Goal: Information Seeking & Learning: Learn about a topic

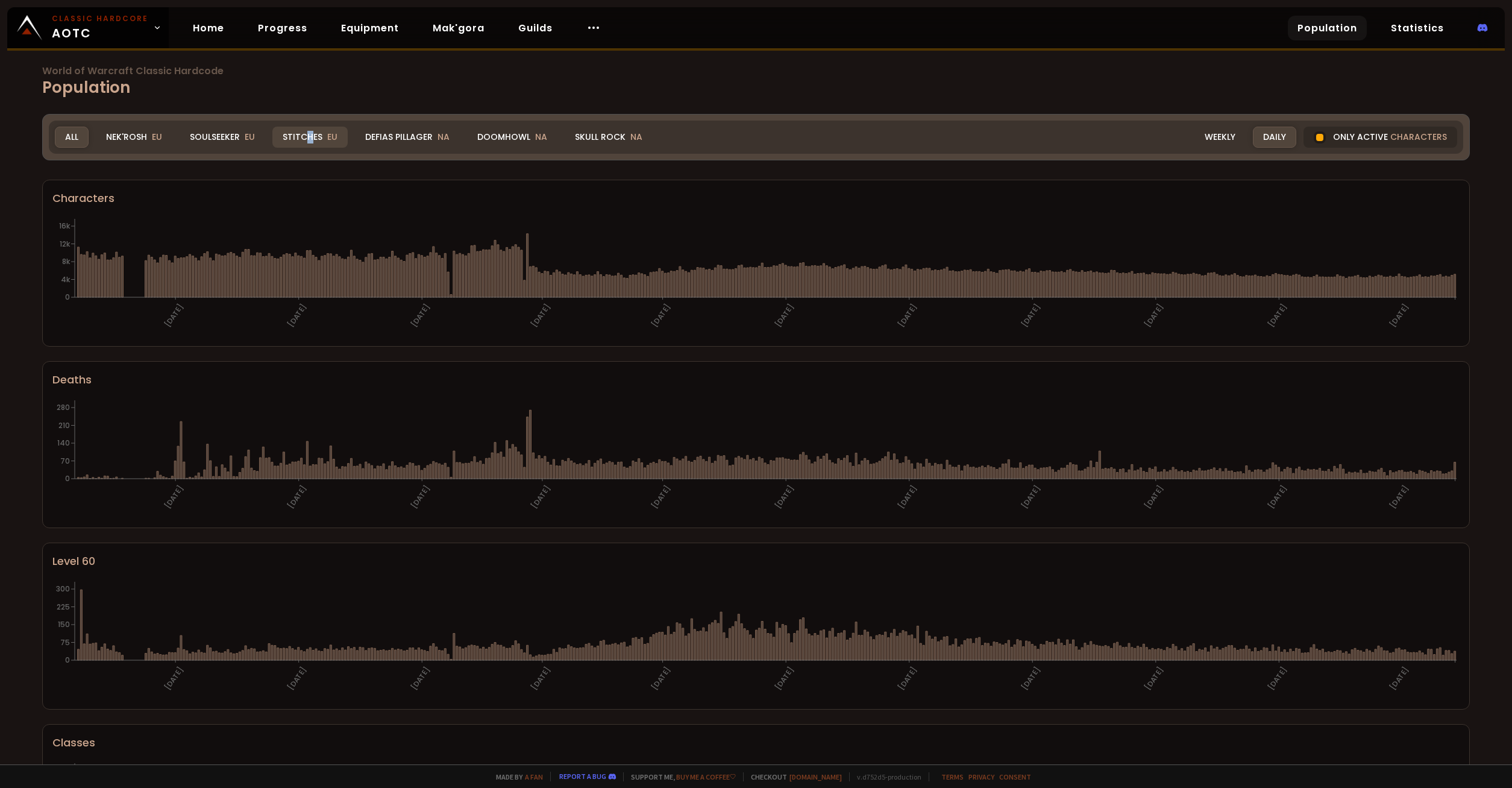
drag, startPoint x: 308, startPoint y: 132, endPoint x: 278, endPoint y: 142, distance: 31.6
click at [309, 132] on div "Stitches EU" at bounding box center [310, 137] width 76 height 21
click at [295, 135] on div "Stitches EU" at bounding box center [310, 137] width 76 height 21
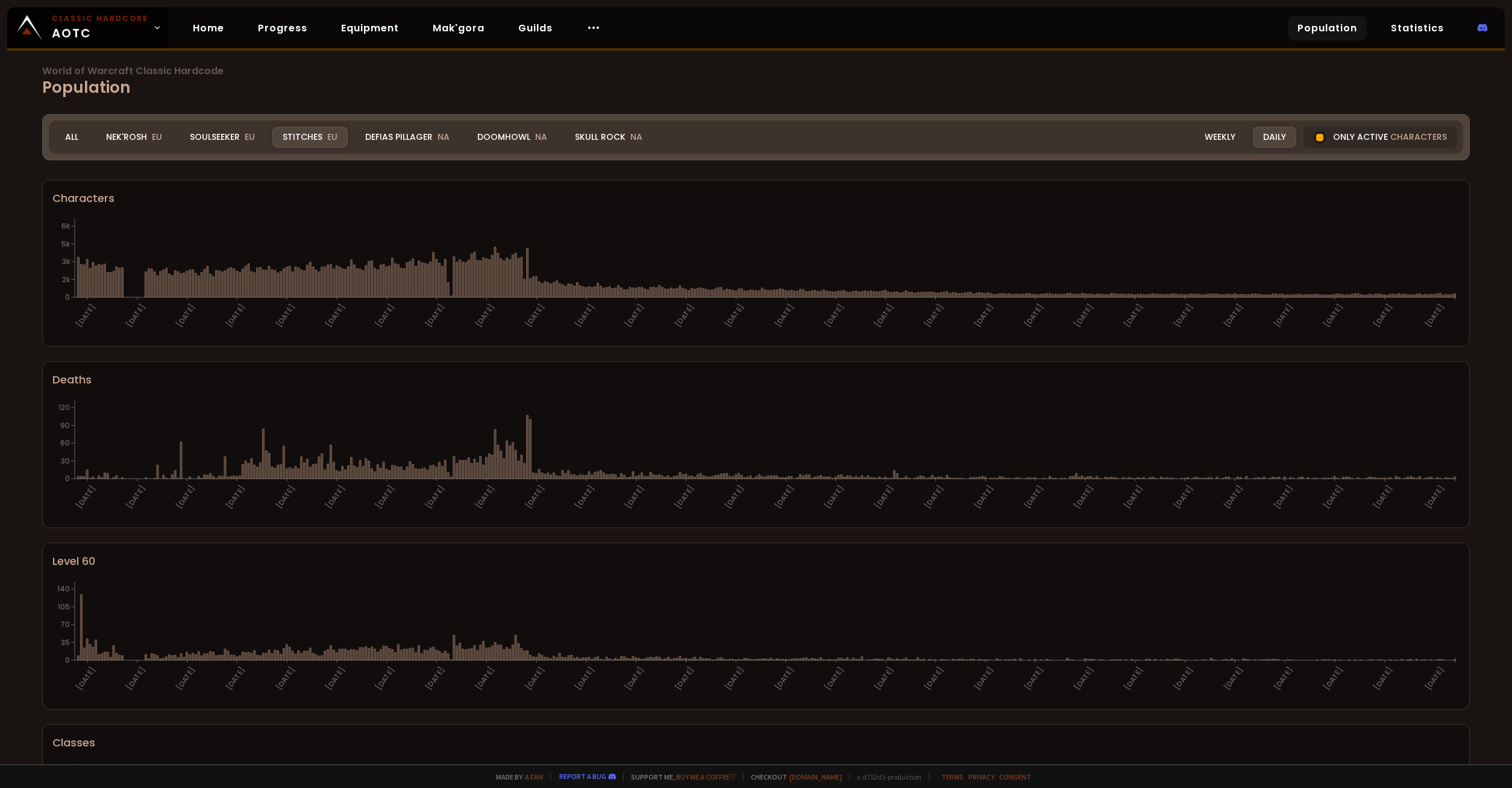
click at [1357, 133] on div "Only active characters" at bounding box center [1380, 137] width 154 height 21
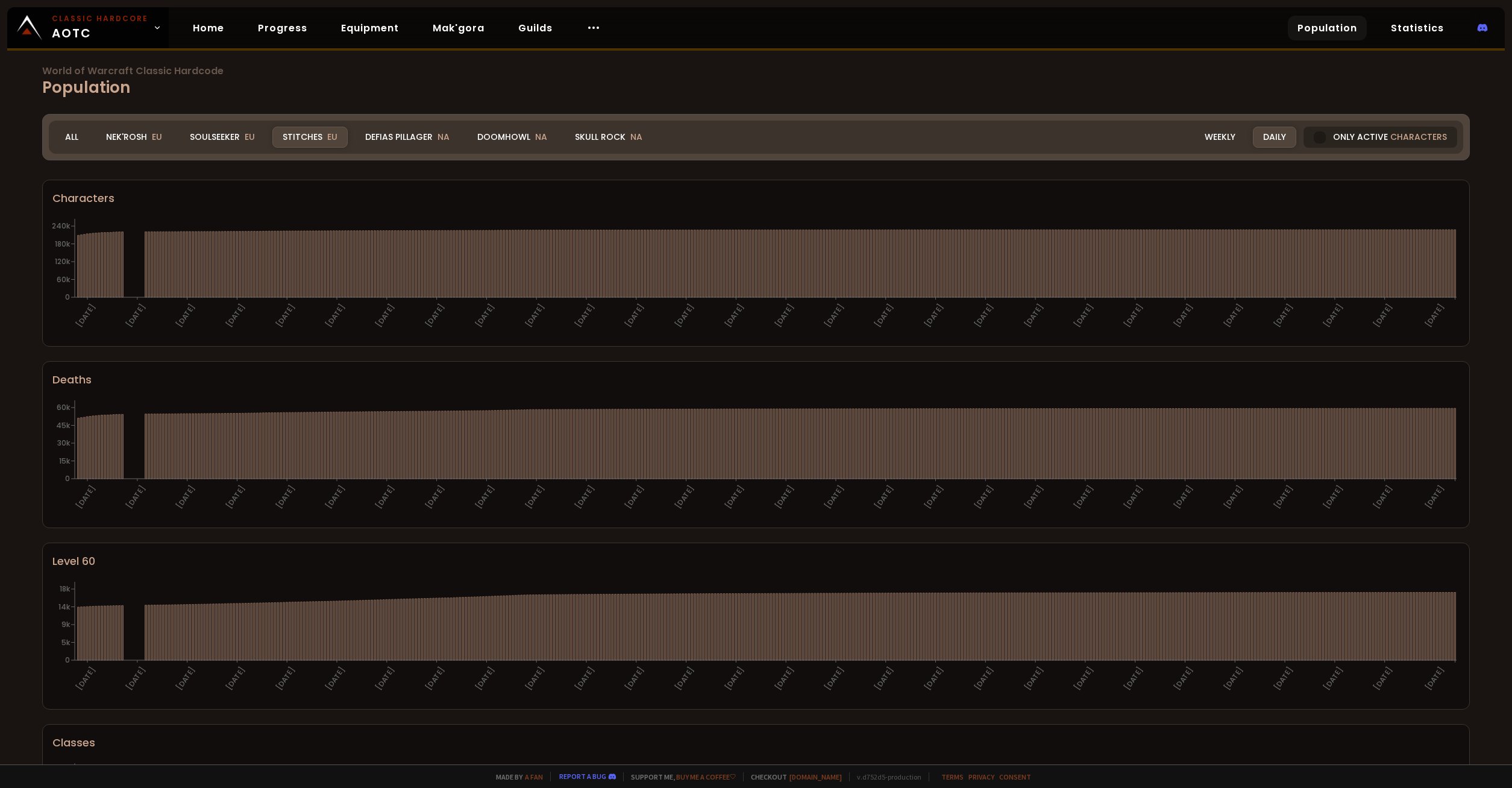
click at [1344, 133] on div "Only active characters" at bounding box center [1380, 137] width 154 height 21
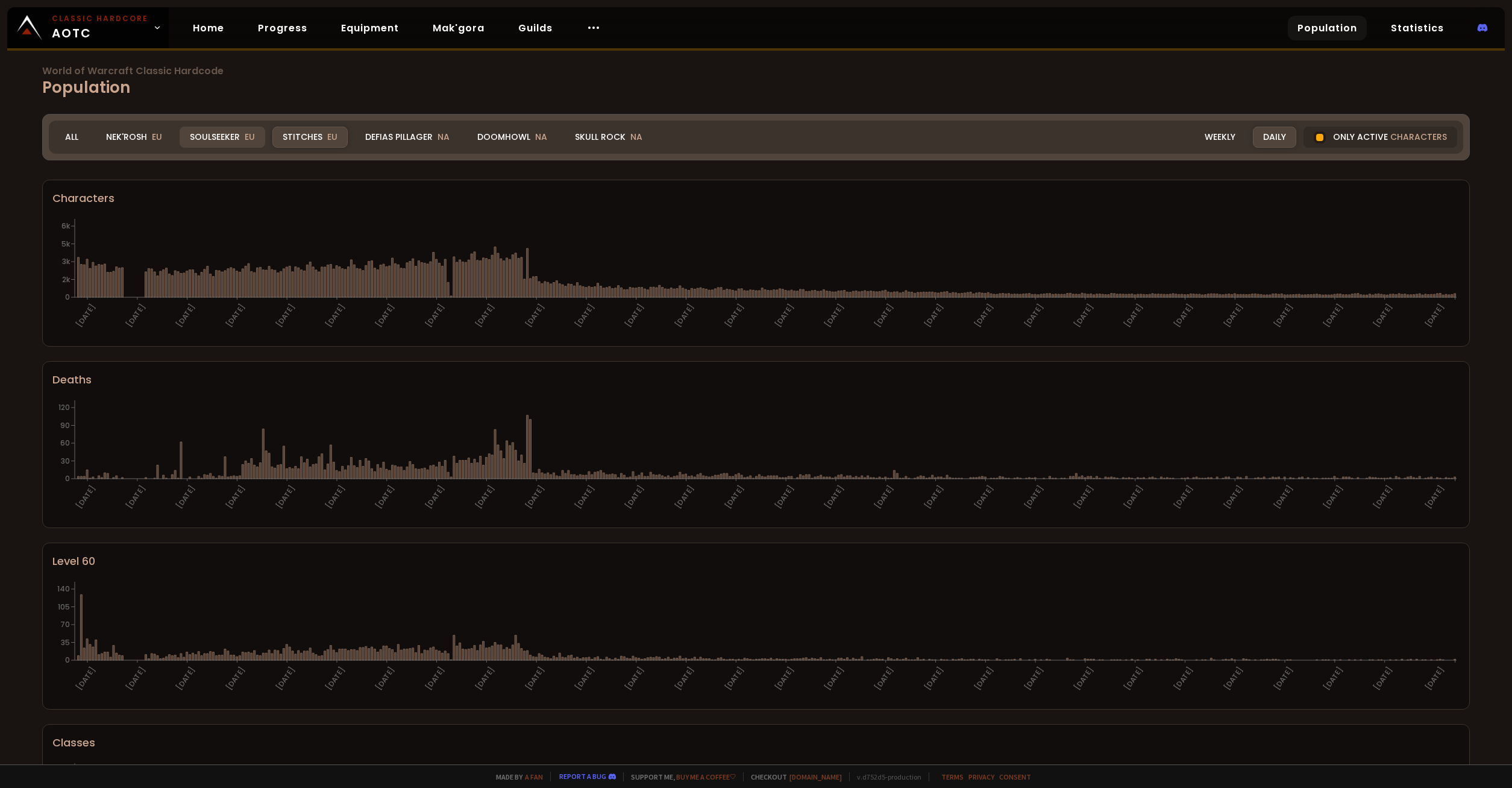
click at [216, 132] on div "Soulseeker EU" at bounding box center [222, 137] width 86 height 21
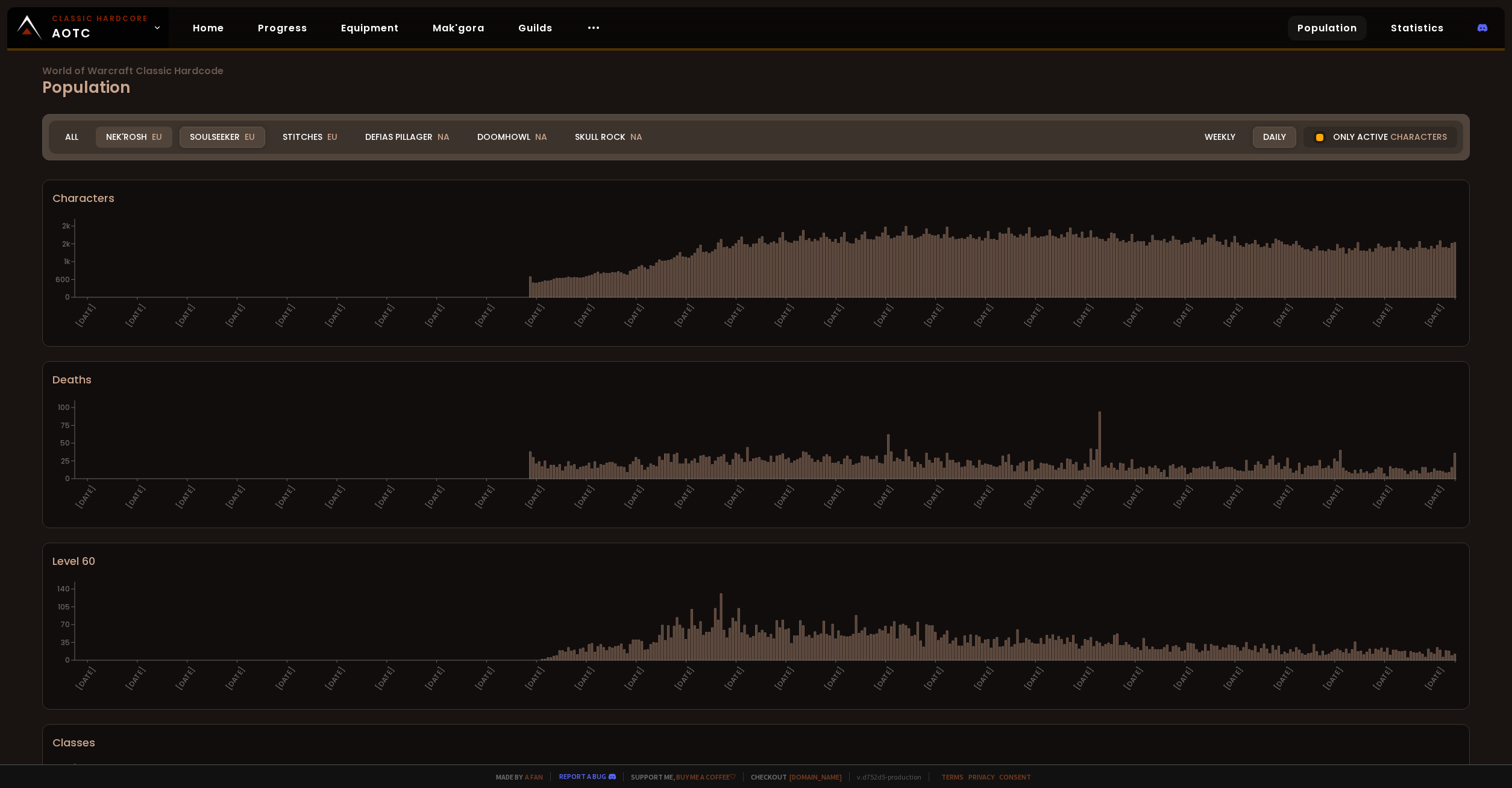
click at [140, 138] on div "Nek'Rosh EU" at bounding box center [134, 137] width 76 height 21
